Goal: Transaction & Acquisition: Purchase product/service

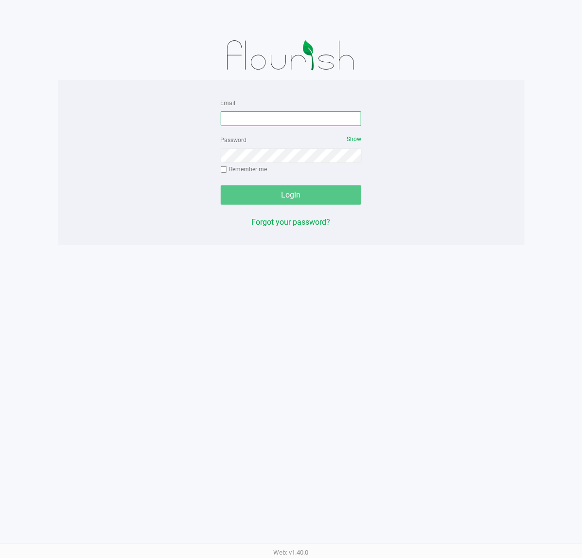
click at [295, 120] on input "Email" at bounding box center [291, 118] width 141 height 15
type input "[EMAIL_ADDRESS][DOMAIN_NAME]"
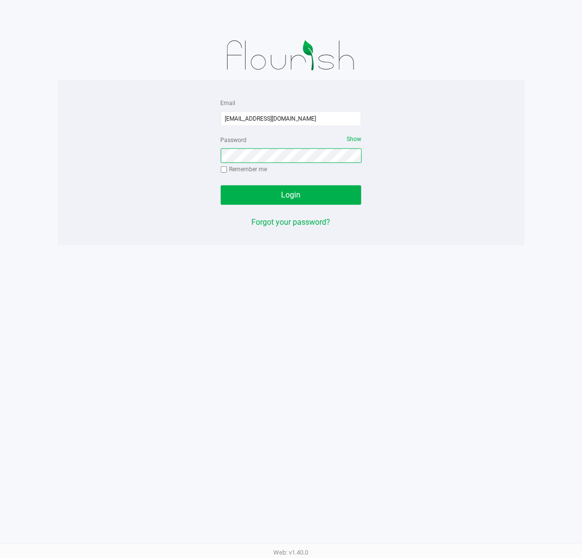
click at [221, 185] on button "Login" at bounding box center [291, 194] width 141 height 19
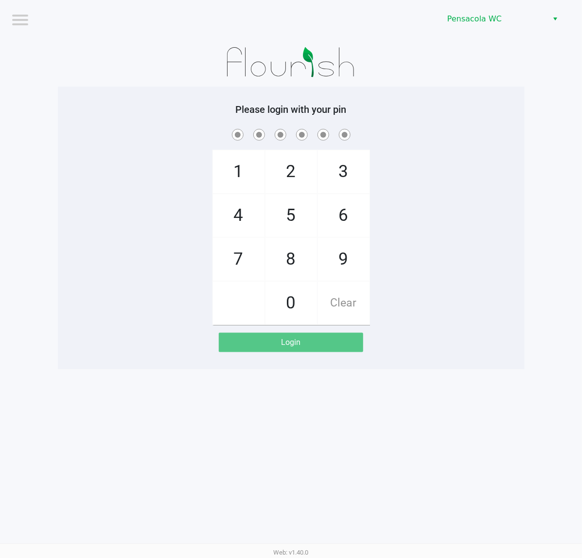
click at [394, 62] on div at bounding box center [291, 62] width 467 height 49
checkbox input "true"
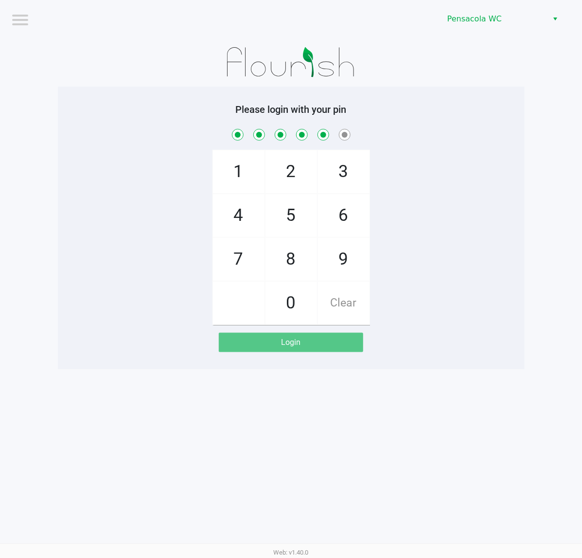
checkbox input "true"
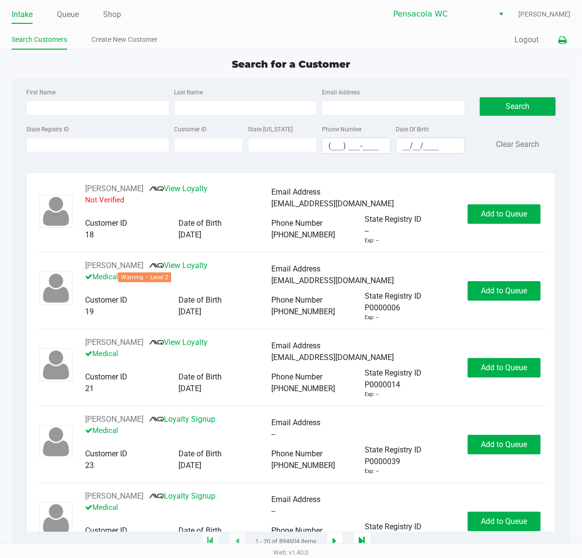
click at [568, 41] on button at bounding box center [562, 40] width 16 height 18
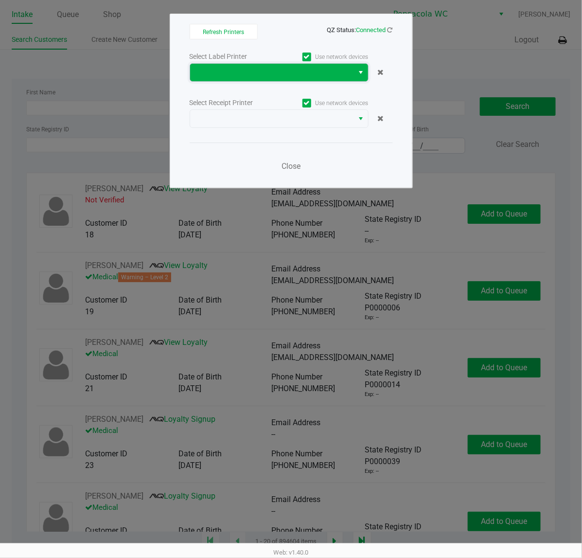
click at [229, 76] on span at bounding box center [272, 73] width 152 height 12
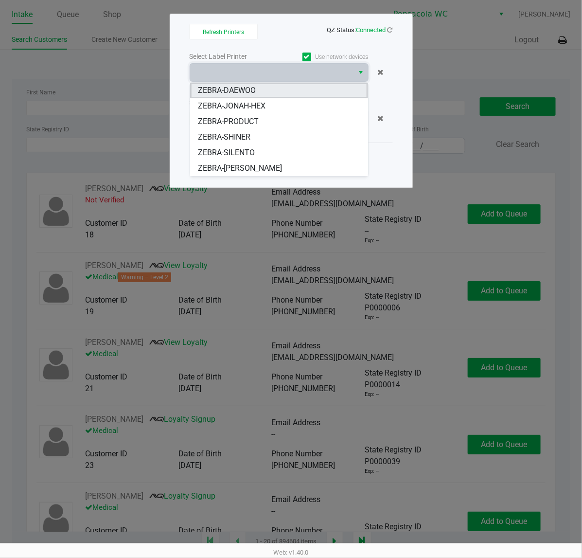
click at [235, 96] on span "ZEBRA-DAEWOO" at bounding box center [227, 91] width 58 height 12
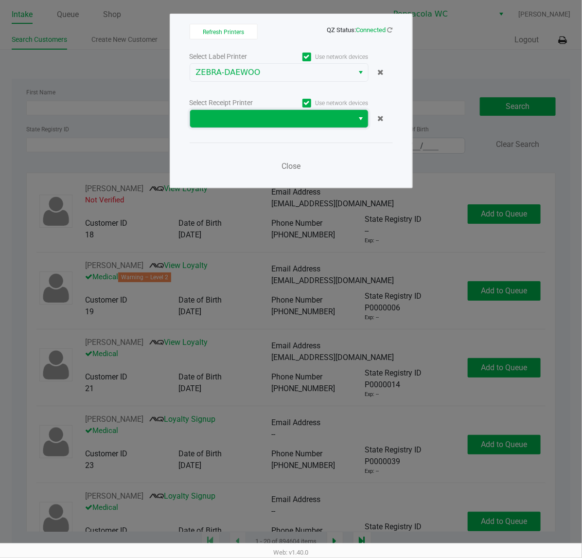
click at [234, 117] on span at bounding box center [272, 119] width 152 height 12
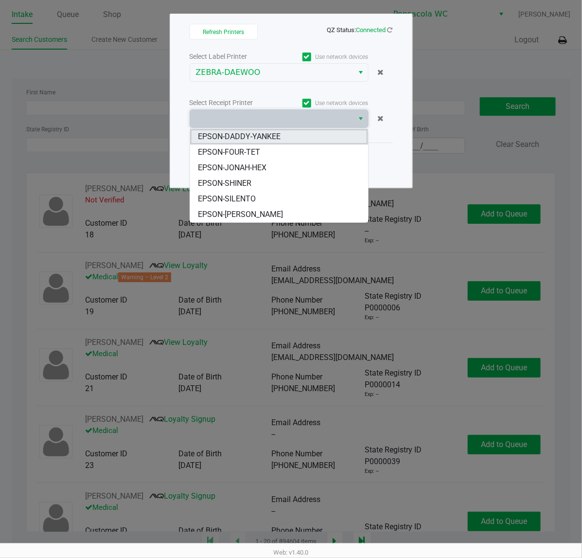
click at [222, 132] on span "EPSON-DADDY-YANKEE" at bounding box center [239, 137] width 83 height 12
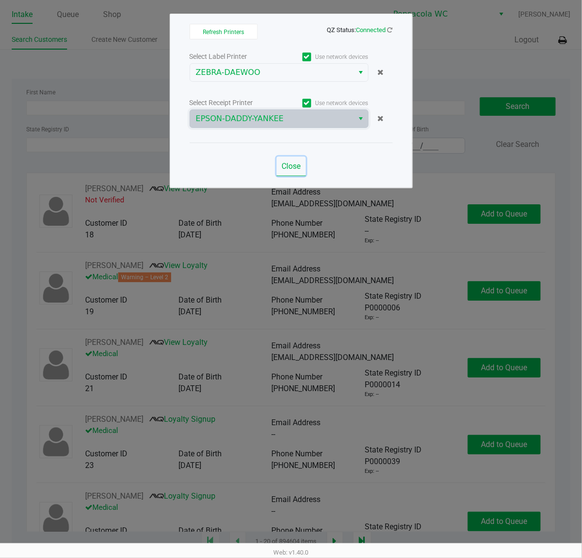
click at [298, 163] on span "Close" at bounding box center [291, 165] width 19 height 9
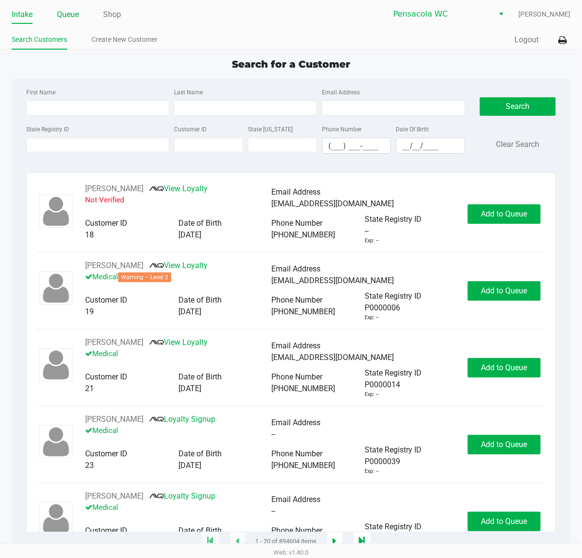
click at [69, 20] on link "Queue" at bounding box center [68, 15] width 22 height 14
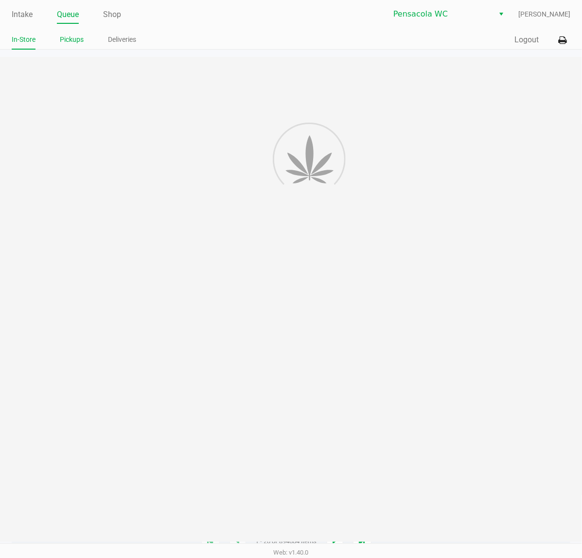
click at [76, 45] on link "Pickups" at bounding box center [72, 40] width 24 height 12
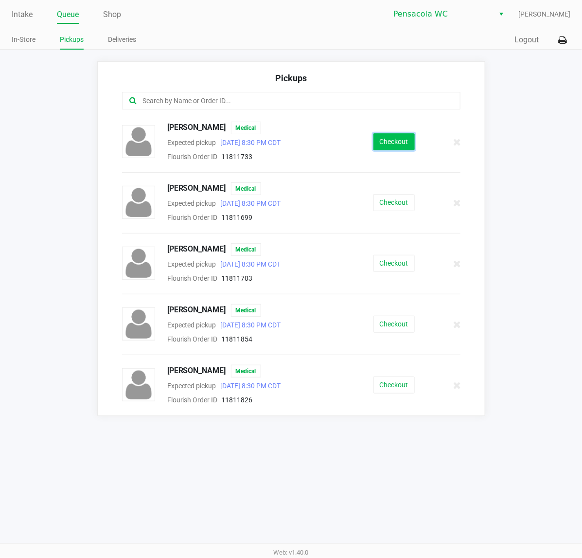
click at [407, 148] on button "Checkout" at bounding box center [394, 141] width 41 height 17
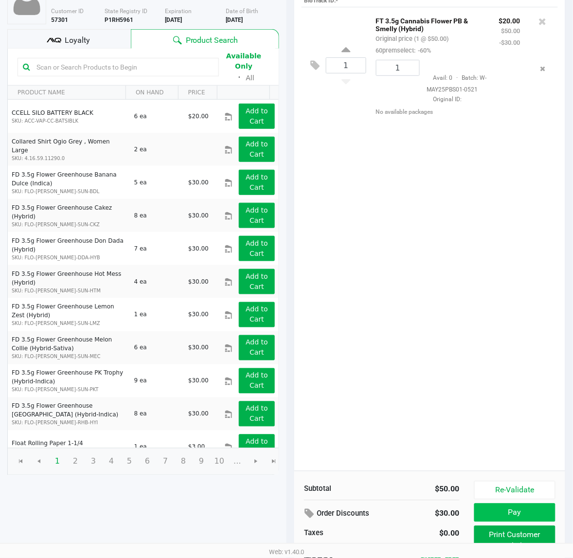
scroll to position [112, 0]
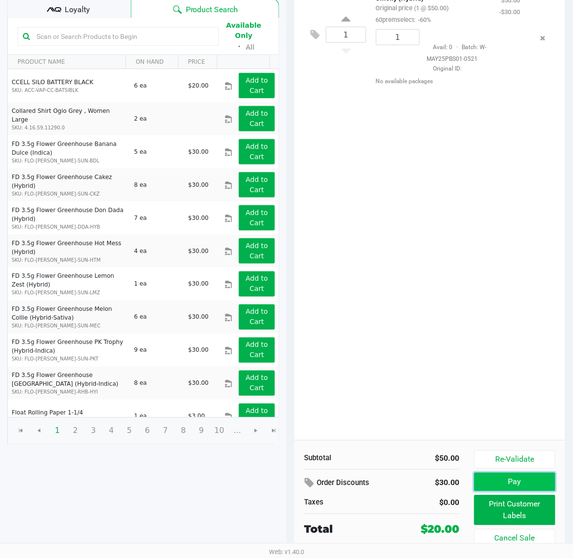
click at [492, 482] on button "Pay" at bounding box center [514, 482] width 81 height 18
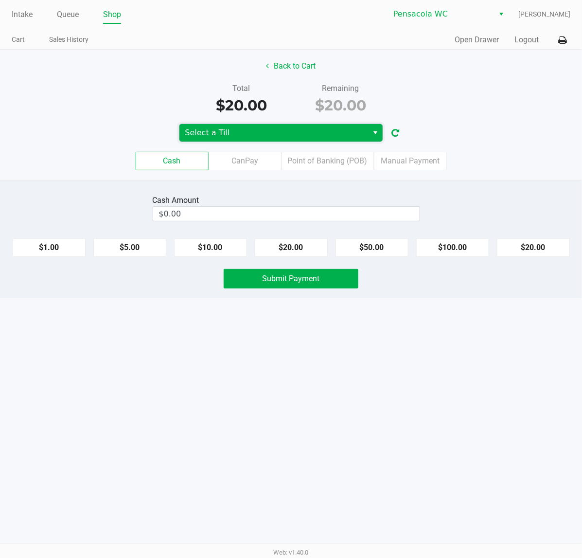
click at [256, 138] on span "Select a Till" at bounding box center [274, 133] width 178 height 12
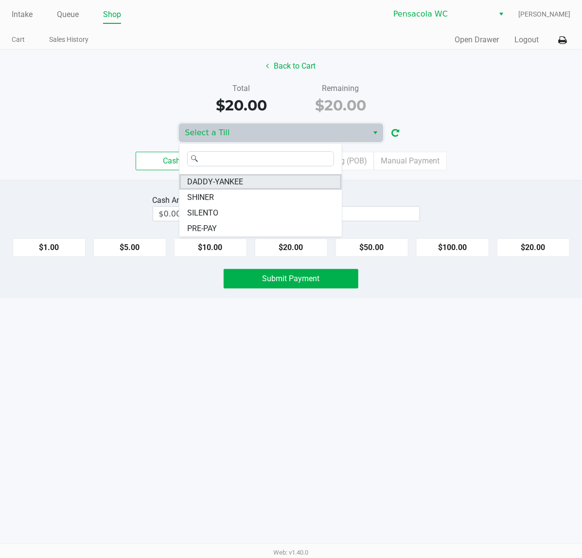
click at [242, 188] on li "DADDY-YANKEE" at bounding box center [260, 182] width 162 height 16
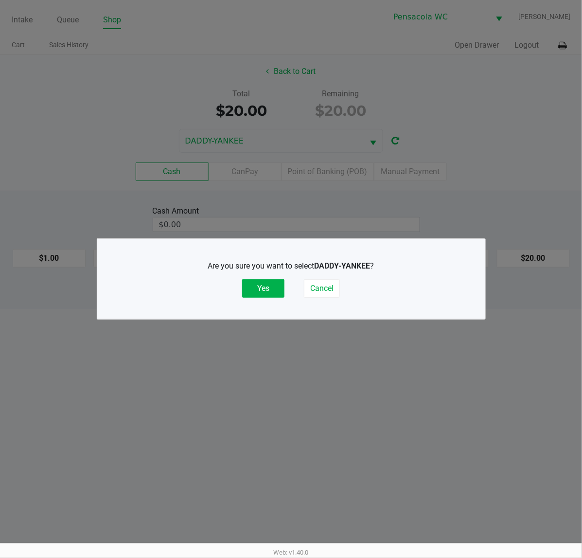
click at [254, 295] on button "Yes" at bounding box center [263, 288] width 42 height 18
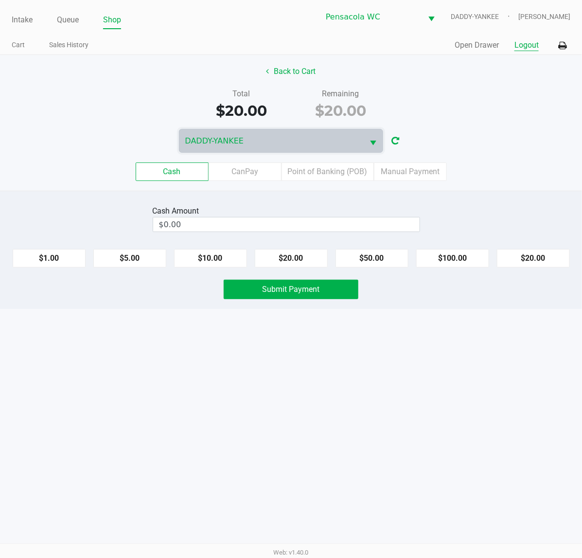
click at [531, 49] on button "Logout" at bounding box center [527, 45] width 24 height 12
